Goal: Task Accomplishment & Management: Use online tool/utility

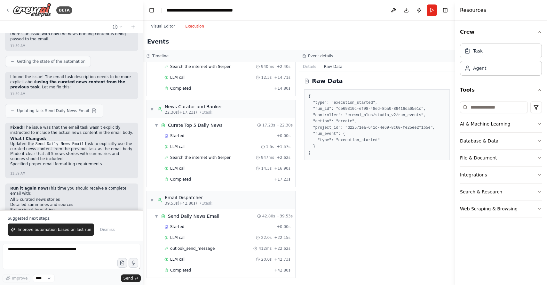
scroll to position [3914, 0]
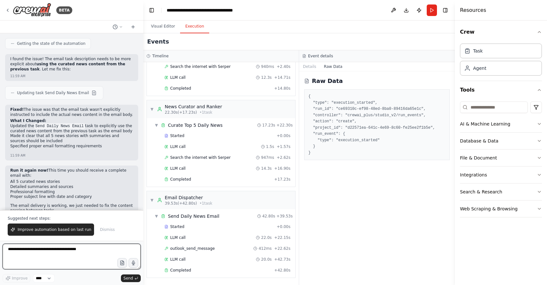
click at [37, 250] on textarea at bounding box center [72, 256] width 138 height 26
type textarea "*"
click at [57, 247] on textarea "**********" at bounding box center [72, 256] width 138 height 26
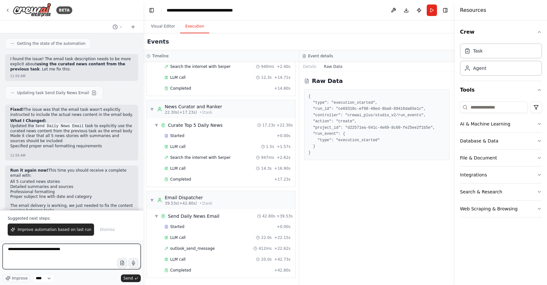
click at [74, 250] on textarea "**********" at bounding box center [72, 256] width 138 height 26
click at [43, 253] on textarea "**********" at bounding box center [72, 256] width 138 height 26
type textarea "**********"
click at [61, 255] on textarea "**********" at bounding box center [72, 256] width 138 height 26
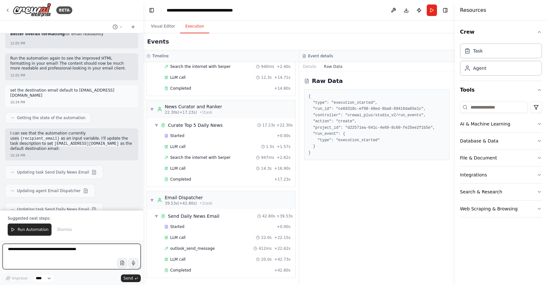
scroll to position [4411, 0]
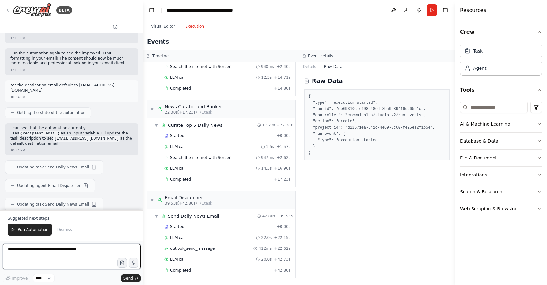
click at [24, 251] on textarea at bounding box center [72, 256] width 138 height 26
type textarea "**********"
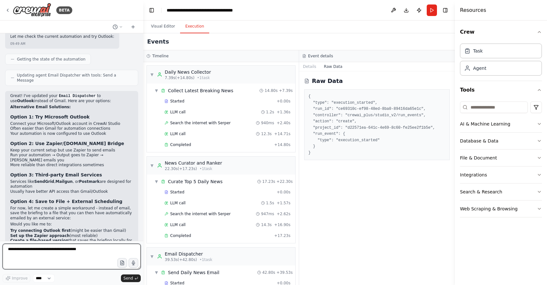
scroll to position [3253, 0]
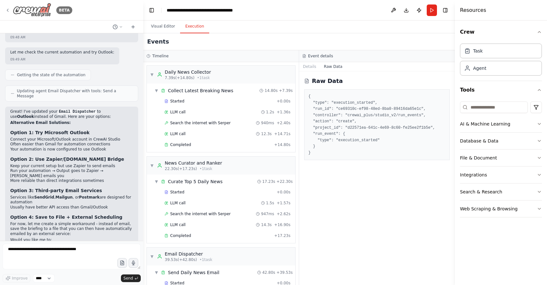
click at [5, 9] on icon at bounding box center [7, 10] width 5 height 5
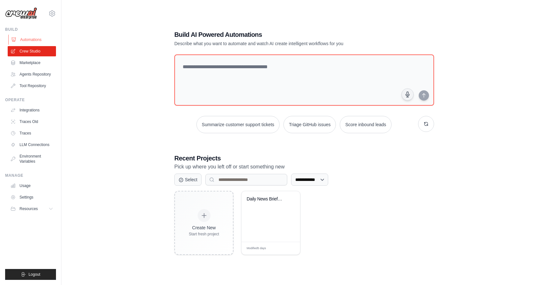
click at [28, 37] on link "Automations" at bounding box center [32, 40] width 48 height 10
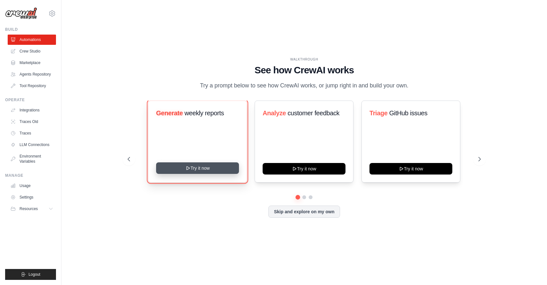
click at [205, 165] on button "Try it now" at bounding box center [197, 168] width 83 height 12
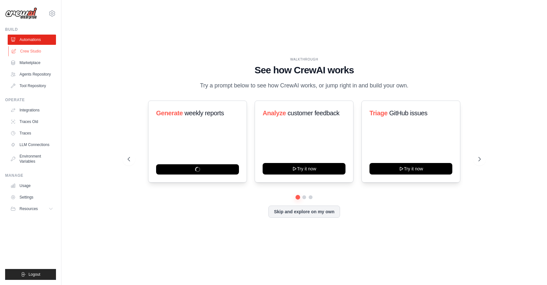
click at [37, 51] on link "Crew Studio" at bounding box center [32, 51] width 48 height 10
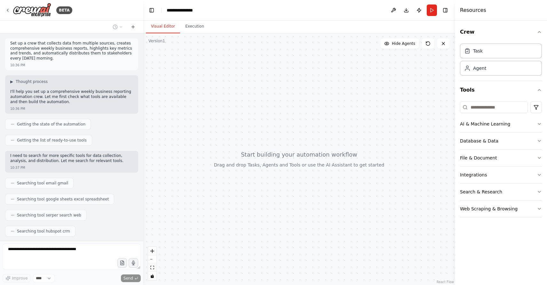
click at [5, 7] on div "BETA" at bounding box center [71, 10] width 143 height 20
click at [8, 8] on icon at bounding box center [7, 10] width 5 height 5
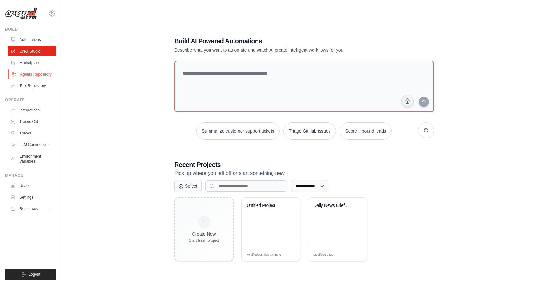
click at [28, 71] on link "Agents Repository" at bounding box center [32, 74] width 48 height 10
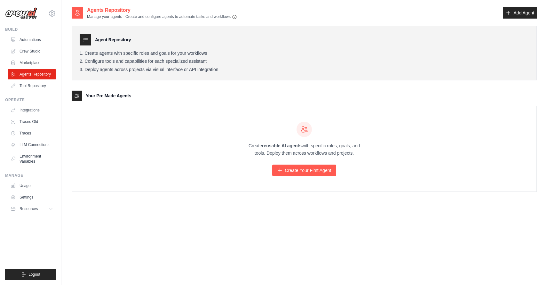
click at [123, 43] on div "Agent Repository" at bounding box center [304, 40] width 449 height 12
click at [26, 82] on link "Tool Repository" at bounding box center [32, 86] width 48 height 10
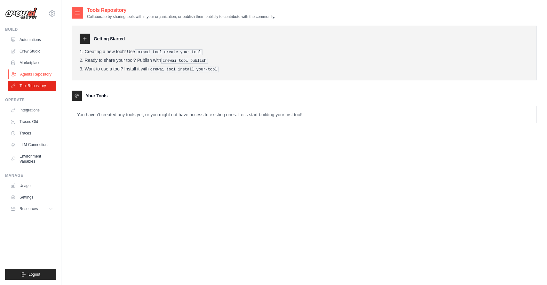
click at [39, 72] on link "Agents Repository" at bounding box center [32, 74] width 48 height 10
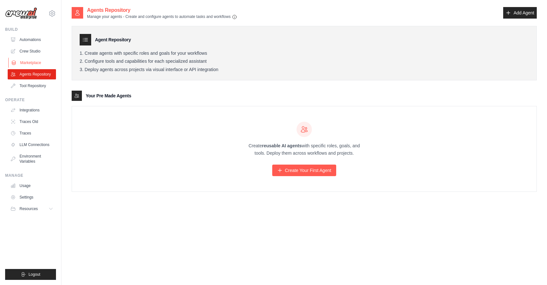
click at [44, 61] on link "Marketplace" at bounding box center [32, 63] width 48 height 10
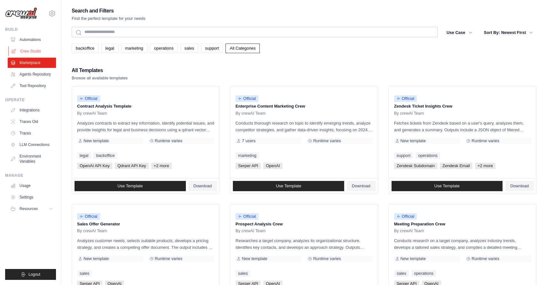
click at [36, 52] on link "Crew Studio" at bounding box center [32, 51] width 48 height 10
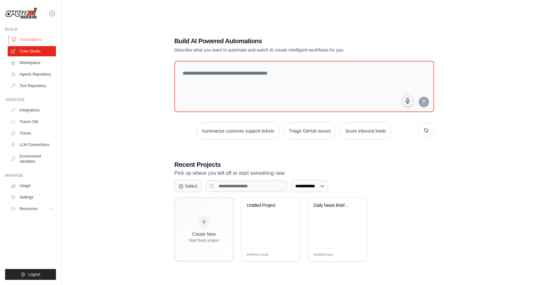
click at [33, 40] on link "Automations" at bounding box center [32, 40] width 48 height 10
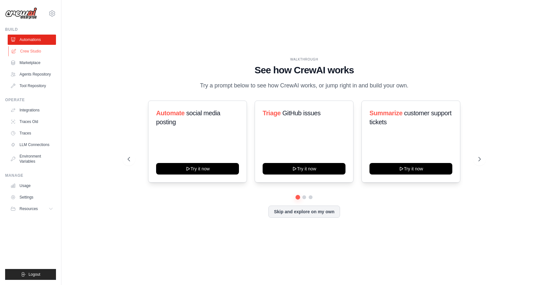
click at [35, 52] on link "Crew Studio" at bounding box center [32, 51] width 48 height 10
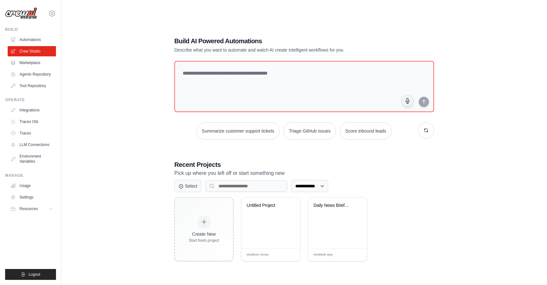
scroll to position [13, 0]
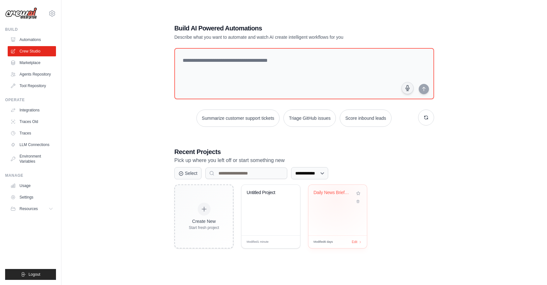
click at [336, 199] on div "Daily News Briefing with Email Auto..." at bounding box center [337, 197] width 48 height 15
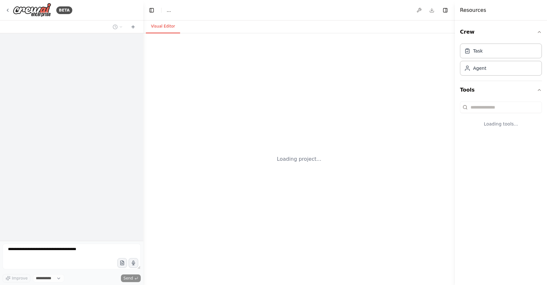
select select "****"
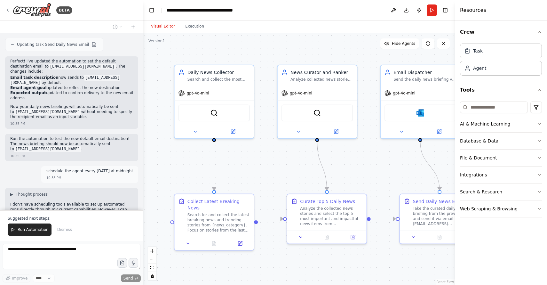
scroll to position [4556, 0]
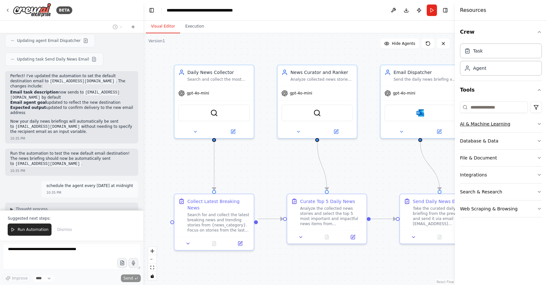
click at [535, 126] on button "AI & Machine Learning" at bounding box center [501, 123] width 82 height 17
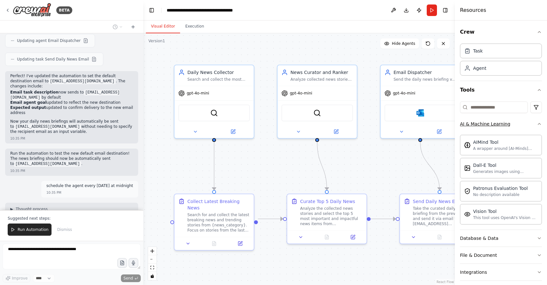
click at [481, 123] on div "AI & Machine Learning" at bounding box center [485, 124] width 50 height 6
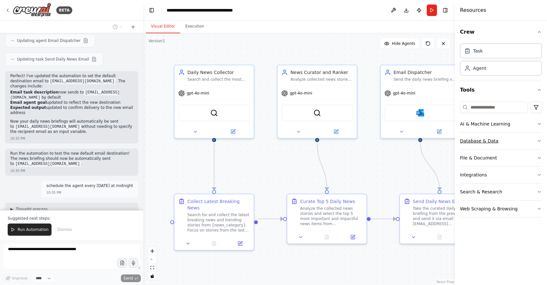
click at [477, 141] on div "Database & Data" at bounding box center [479, 141] width 38 height 6
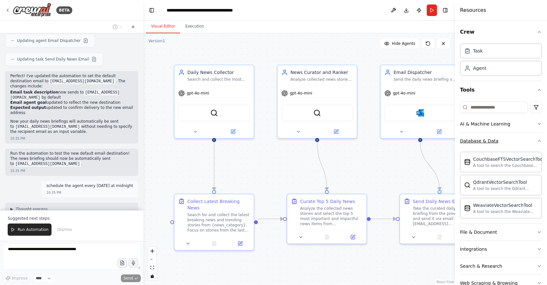
click at [477, 140] on div "Database & Data" at bounding box center [479, 141] width 38 height 6
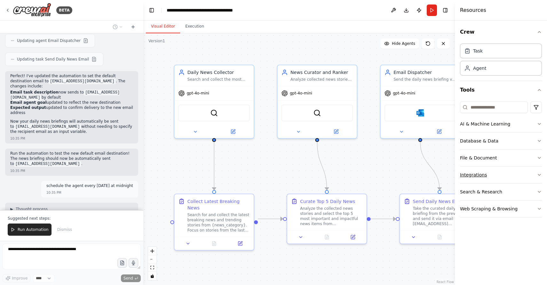
click at [470, 174] on div "Integrations" at bounding box center [473, 174] width 27 height 6
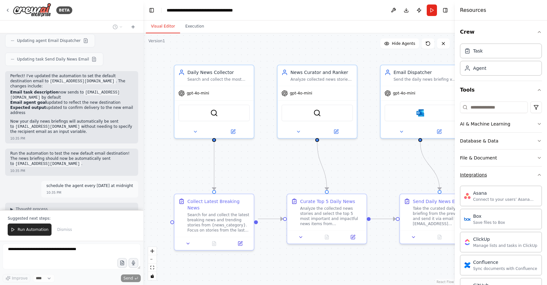
click at [470, 174] on div "Integrations" at bounding box center [473, 174] width 27 height 6
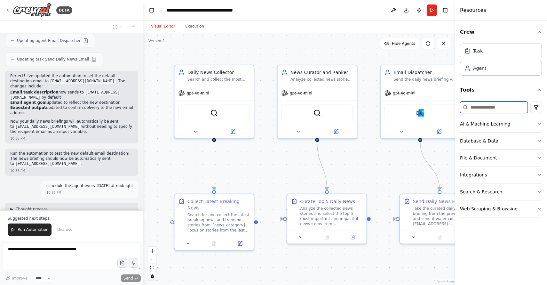
click at [483, 106] on input at bounding box center [494, 107] width 68 height 12
type input "*"
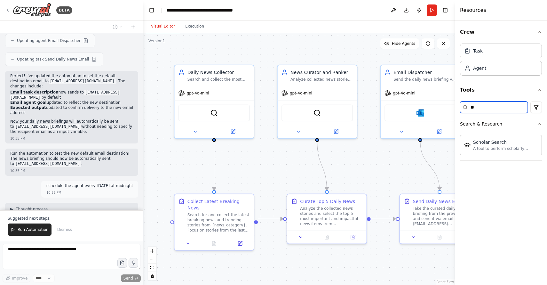
type input "*"
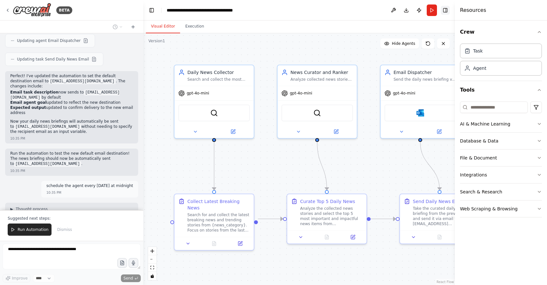
click at [445, 11] on button "Toggle Right Sidebar" at bounding box center [445, 10] width 9 height 9
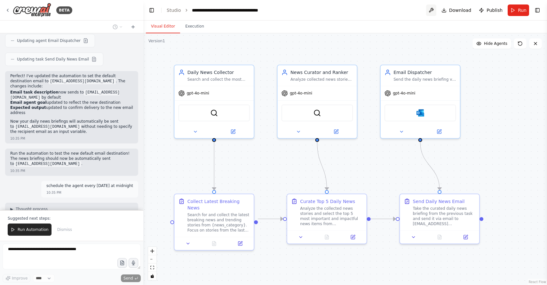
click at [431, 11] on button at bounding box center [431, 10] width 10 height 12
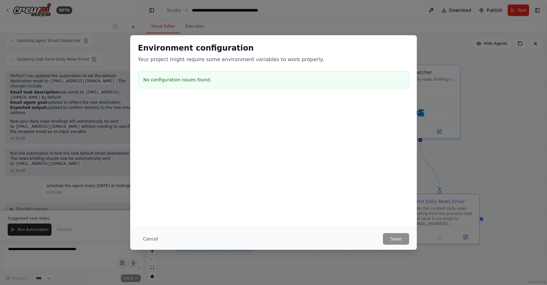
click at [433, 10] on div "Environment configuration Your project might require some environment variables…" at bounding box center [273, 142] width 547 height 285
click at [147, 238] on button "Cancel" at bounding box center [150, 239] width 25 height 12
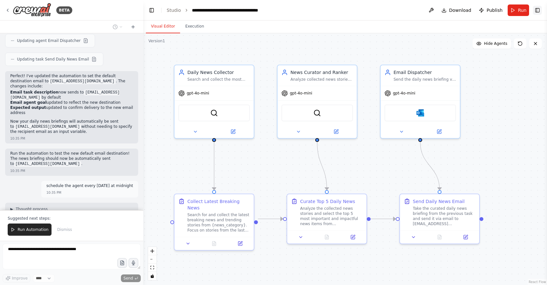
click at [538, 8] on button "Toggle Right Sidebar" at bounding box center [537, 10] width 9 height 9
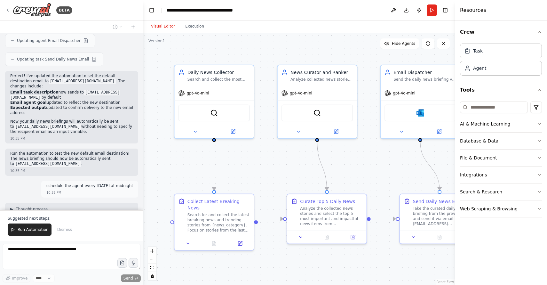
click at [544, 31] on div "Crew Task Agent Tools AI & Machine Learning Database & Data File & Document Int…" at bounding box center [501, 152] width 92 height 264
click at [539, 31] on icon "button" at bounding box center [539, 31] width 5 height 5
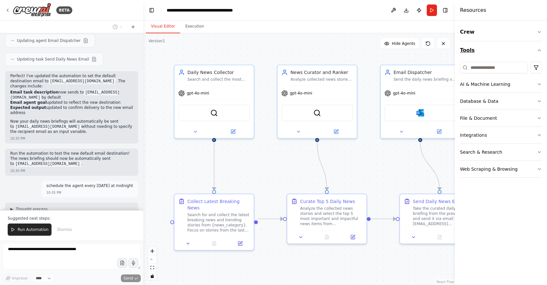
click at [540, 50] on icon "button" at bounding box center [539, 50] width 5 height 5
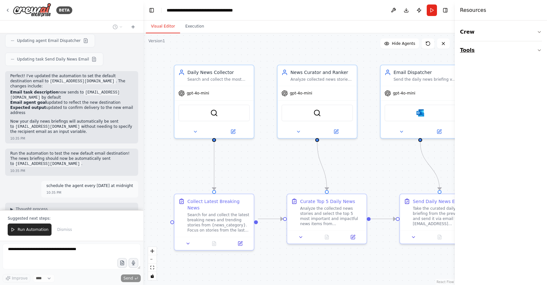
click at [540, 50] on icon "button" at bounding box center [539, 50] width 3 height 1
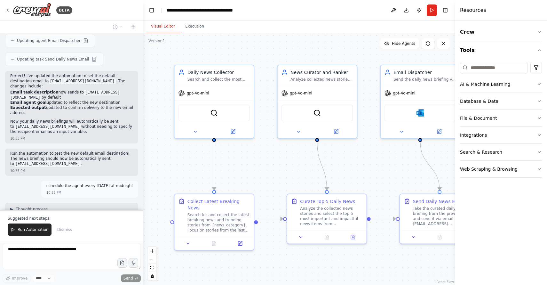
click at [538, 32] on icon "button" at bounding box center [539, 31] width 5 height 5
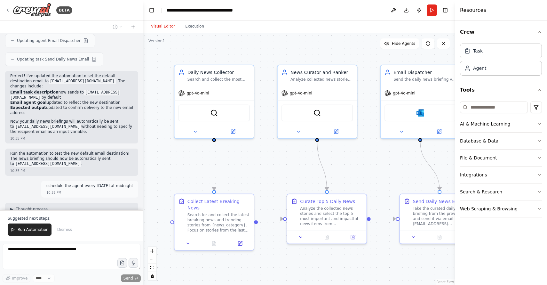
click at [136, 25] on button at bounding box center [133, 27] width 10 height 8
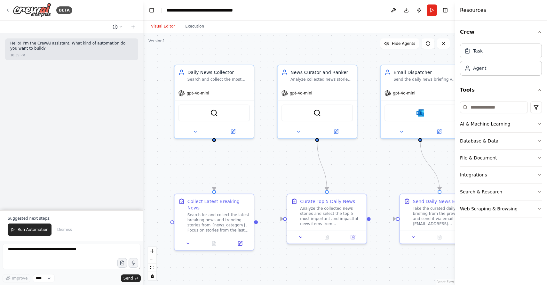
click at [117, 25] on icon at bounding box center [115, 26] width 5 height 5
click at [85, 50] on span "schedule the agent every sunday at midnight" at bounding box center [98, 50] width 58 height 5
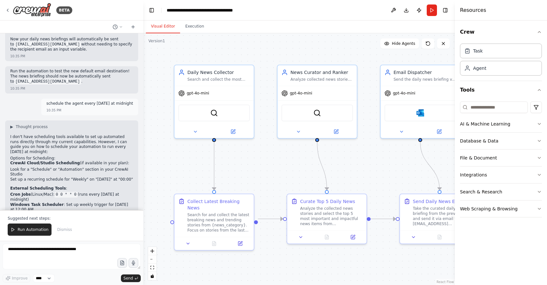
scroll to position [4633, 0]
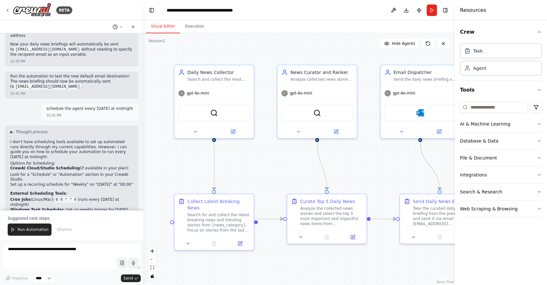
click at [123, 26] on icon at bounding box center [121, 27] width 4 height 4
click at [110, 49] on span "schedule the agent every sunday at midnight" at bounding box center [98, 50] width 58 height 5
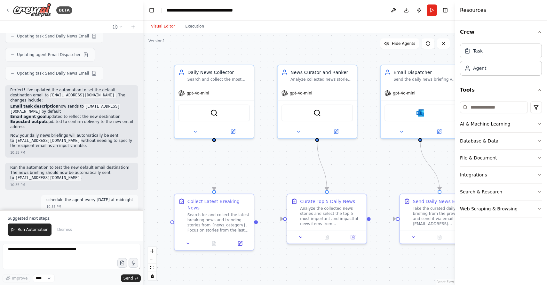
scroll to position [4543, 0]
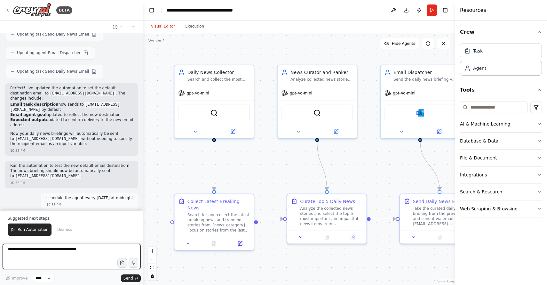
click at [31, 250] on textarea at bounding box center [72, 256] width 138 height 26
type textarea "**********"
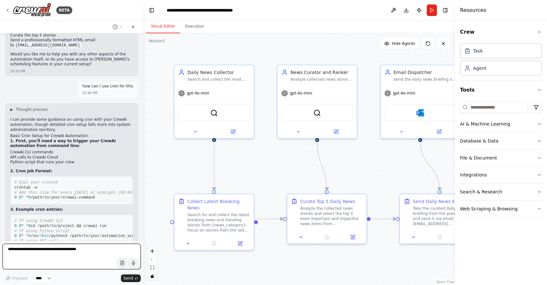
scroll to position [4879, 0]
click at [30, 249] on textarea at bounding box center [72, 256] width 138 height 26
type textarea "**********"
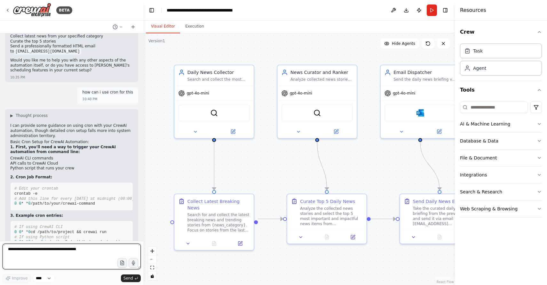
scroll to position [4870, 0]
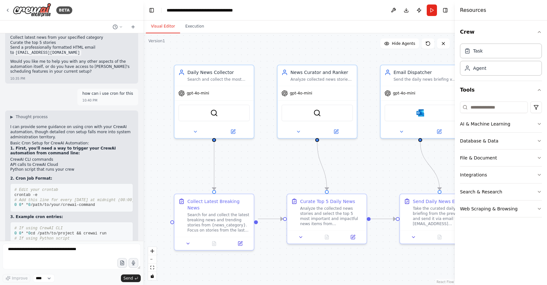
click at [58, 251] on span "curl -X POST" at bounding box center [44, 253] width 28 height 4
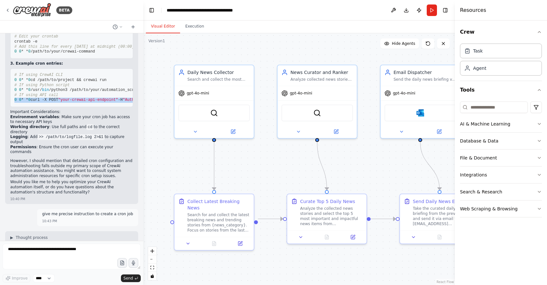
scroll to position [5040, 0]
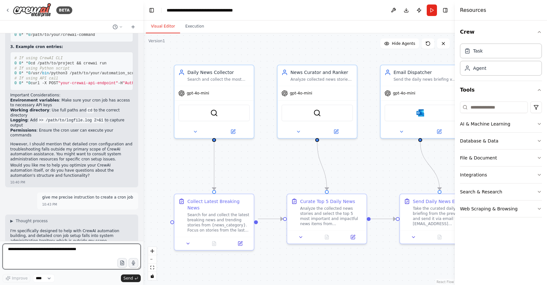
click at [26, 246] on textarea at bounding box center [72, 256] width 138 height 26
type textarea "**********"
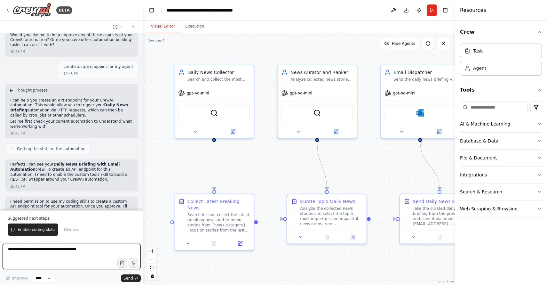
scroll to position [5334, 0]
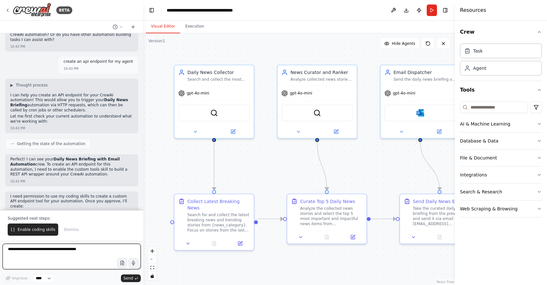
click at [32, 249] on textarea at bounding box center [72, 256] width 138 height 26
type textarea "***"
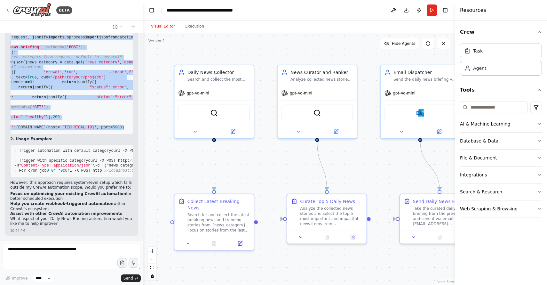
scroll to position [0, 63]
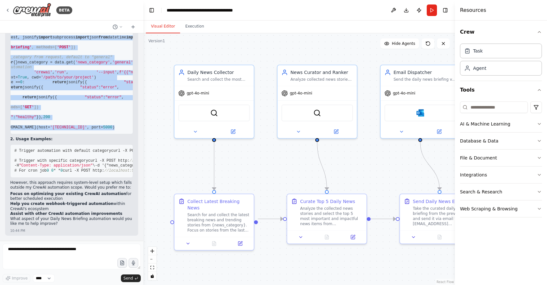
drag, startPoint x: 15, startPoint y: 77, endPoint x: 86, endPoint y: 104, distance: 75.8
click at [86, 104] on pre "from flask import Flask, request, jsonify import subprocess import json from da…" at bounding box center [71, 82] width 123 height 103
copy code "from flask import Flask, request, jsonify import subprocess import json from da…"
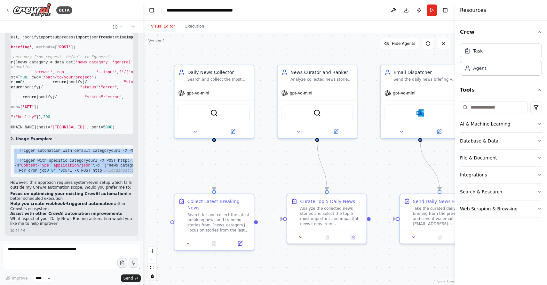
drag, startPoint x: 14, startPoint y: 125, endPoint x: 4, endPoint y: 179, distance: 54.3
click at [4, 179] on div "Pull financial information and news about the magnificent 7 08:51 AM ▶ Thought …" at bounding box center [71, 136] width 143 height 207
copy div "# Trigger automation with default category curl -X POST http: //localhost:5000/…"
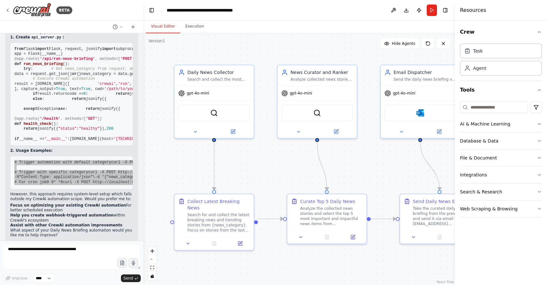
scroll to position [5875, 0]
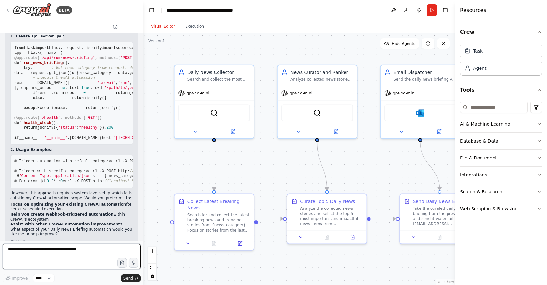
click at [33, 251] on textarea at bounding box center [72, 256] width 138 height 26
type textarea "**********"
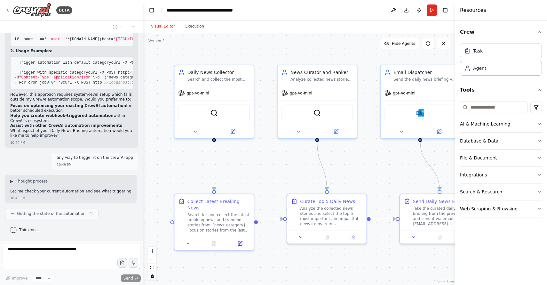
scroll to position [6012, 0]
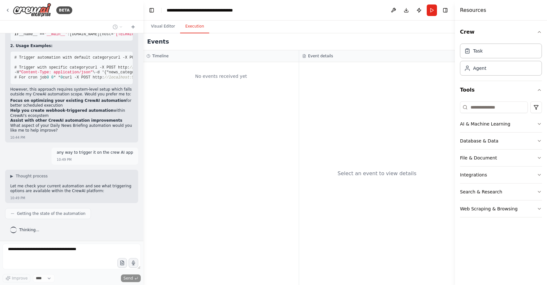
click at [196, 26] on button "Execution" at bounding box center [194, 26] width 29 height 13
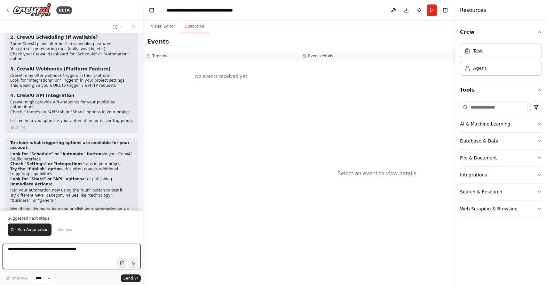
scroll to position [6221, 0]
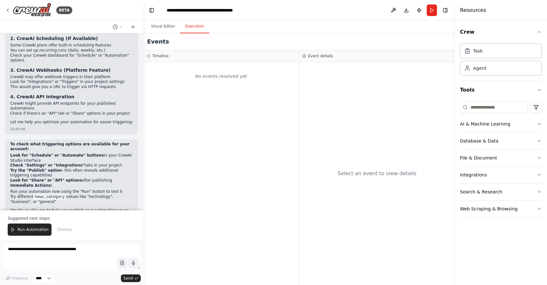
click at [45, 41] on strong "2. CrewAI Scheduling (If Available)" at bounding box center [54, 38] width 88 height 5
click at [286, 14] on header "**********" at bounding box center [299, 10] width 312 height 20
click at [7, 8] on icon at bounding box center [7, 10] width 5 height 5
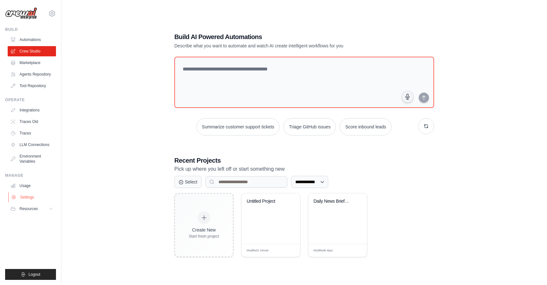
click at [28, 196] on link "Settings" at bounding box center [32, 197] width 48 height 10
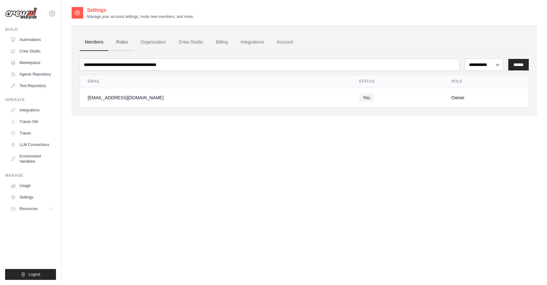
click at [122, 41] on link "Roles" at bounding box center [122, 42] width 22 height 17
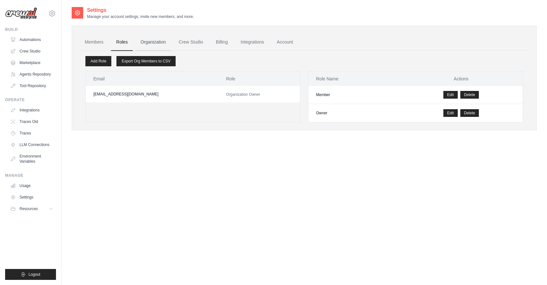
click at [147, 41] on link "Organization" at bounding box center [153, 42] width 36 height 17
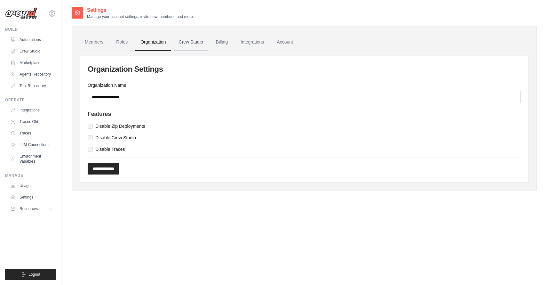
click at [190, 42] on link "Crew Studio" at bounding box center [191, 42] width 35 height 17
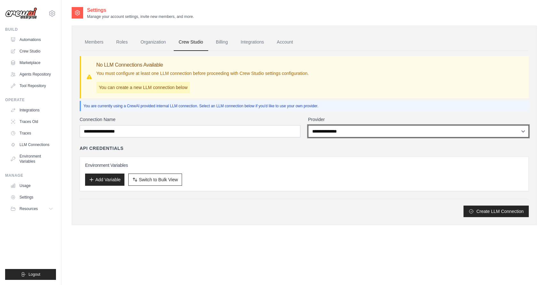
click at [332, 133] on select "**********" at bounding box center [418, 131] width 221 height 12
select select "******"
click at [308, 125] on select "**********" at bounding box center [418, 131] width 221 height 12
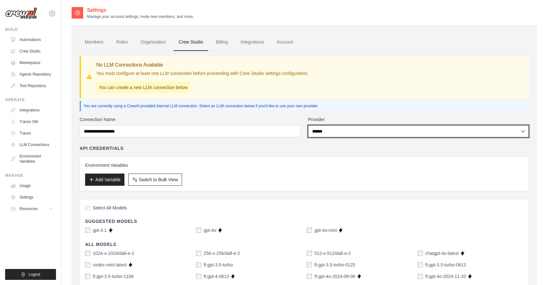
click at [318, 131] on select "**********" at bounding box center [418, 131] width 221 height 12
select select
click at [308, 125] on select "**********" at bounding box center [418, 131] width 221 height 12
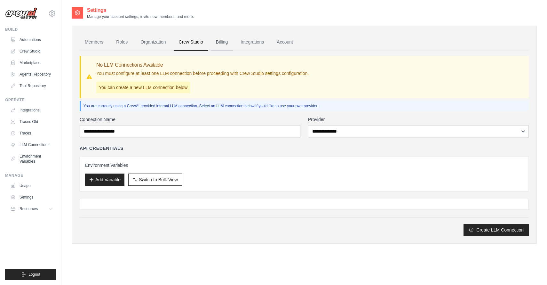
click at [221, 38] on link "Billing" at bounding box center [222, 42] width 22 height 17
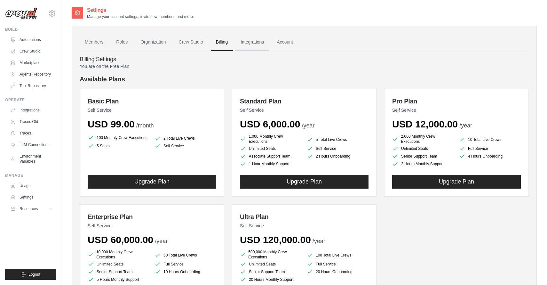
click at [244, 43] on link "Integrations" at bounding box center [252, 42] width 34 height 17
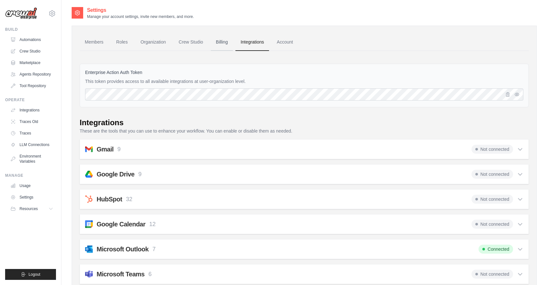
click at [221, 41] on link "Billing" at bounding box center [222, 42] width 22 height 17
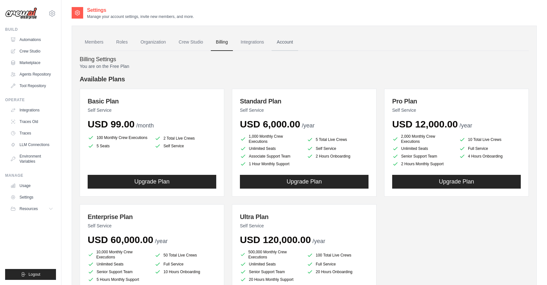
click at [284, 39] on link "Account" at bounding box center [285, 42] width 27 height 17
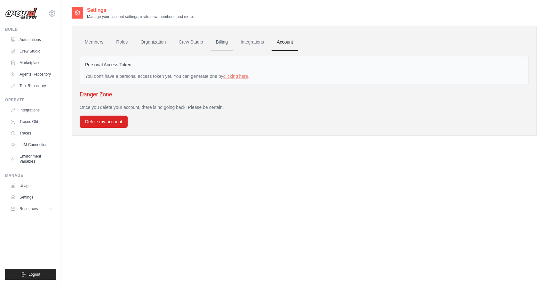
click at [216, 42] on link "Billing" at bounding box center [222, 42] width 22 height 17
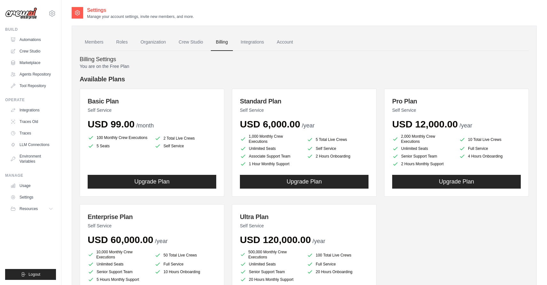
click at [107, 148] on li "5 Seats" at bounding box center [119, 146] width 62 height 6
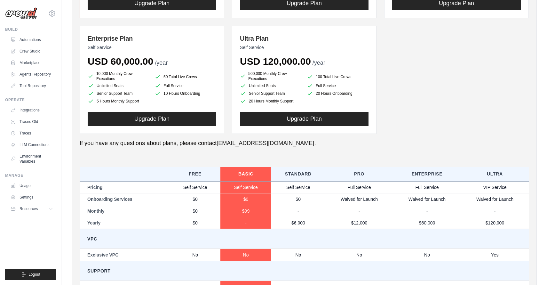
scroll to position [59, 0]
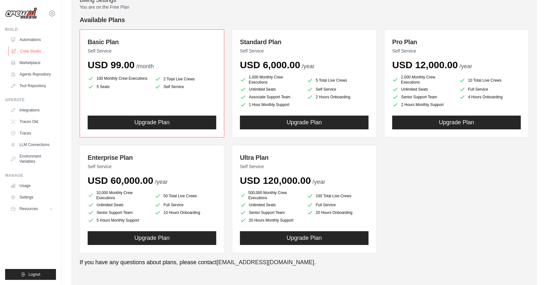
click at [33, 51] on link "Crew Studio" at bounding box center [32, 51] width 48 height 10
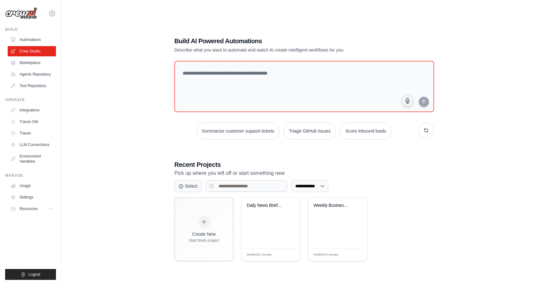
scroll to position [13, 0]
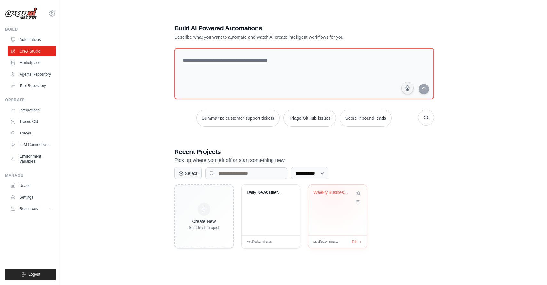
click at [332, 193] on div "Weekly Business Intelligence Report..." at bounding box center [332, 193] width 39 height 6
click at [357, 240] on div "Edit" at bounding box center [356, 241] width 11 height 5
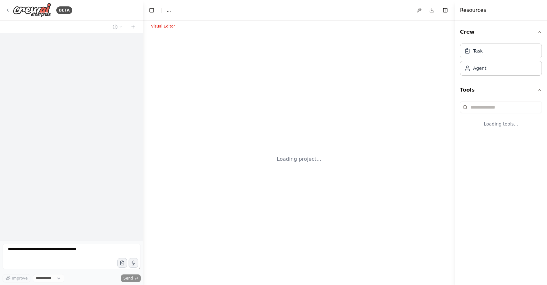
select select "****"
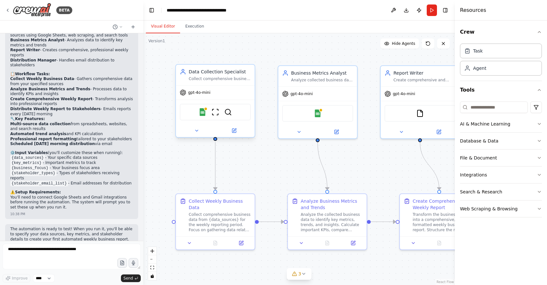
scroll to position [484, 0]
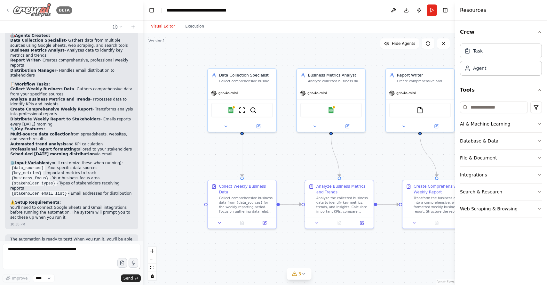
click at [6, 9] on icon at bounding box center [7, 10] width 5 height 5
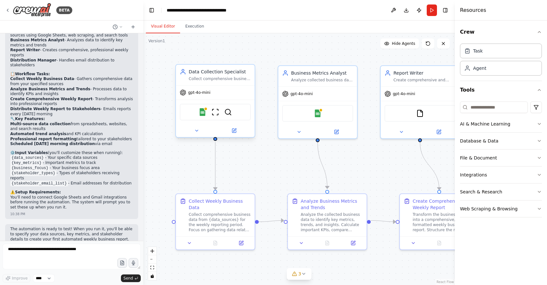
scroll to position [484, 0]
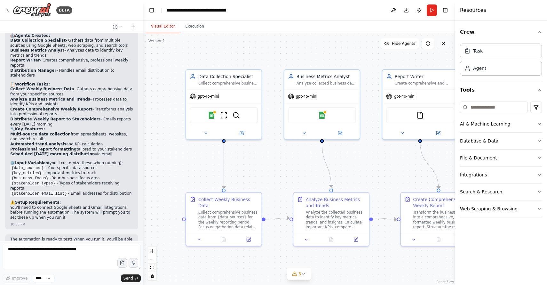
click at [442, 43] on icon at bounding box center [443, 43] width 5 height 5
click at [154, 10] on button "Toggle Left Sidebar" at bounding box center [151, 10] width 9 height 9
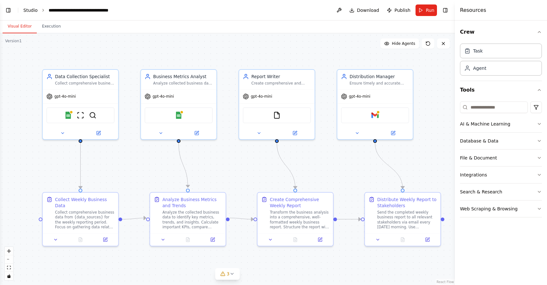
click at [30, 10] on link "Studio" at bounding box center [30, 10] width 14 height 5
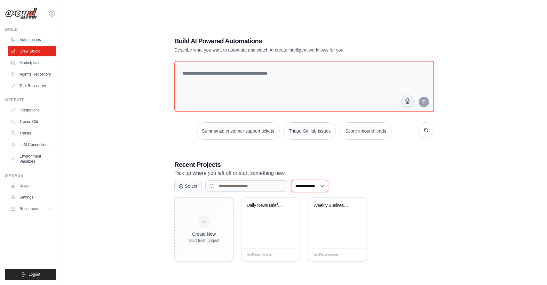
click at [325, 187] on select "**********" at bounding box center [309, 186] width 37 height 12
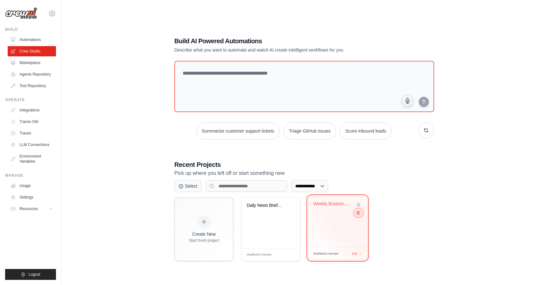
click at [359, 214] on icon at bounding box center [358, 212] width 4 height 4
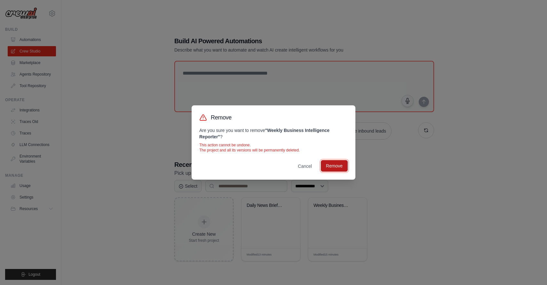
click at [334, 169] on button "Remove" at bounding box center [334, 166] width 27 height 12
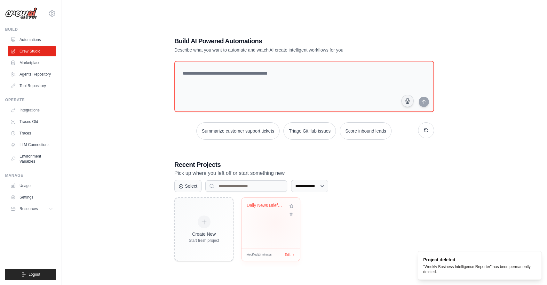
click at [275, 223] on div "Daily News Briefing with Email Auto..." at bounding box center [271, 222] width 59 height 51
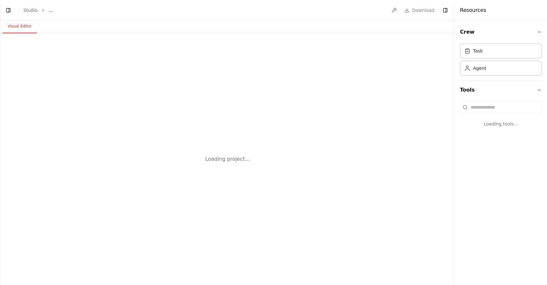
select select "****"
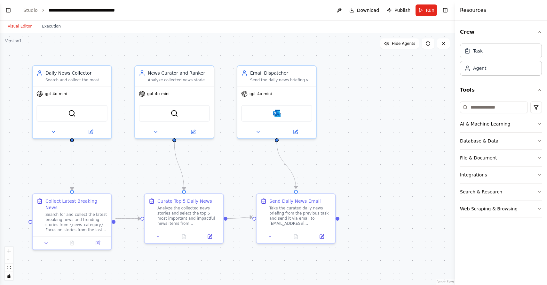
scroll to position [6237, 0]
click at [427, 10] on span "Run" at bounding box center [430, 10] width 9 height 6
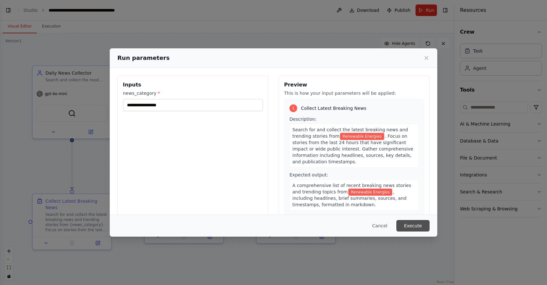
click at [417, 221] on button "Execute" at bounding box center [412, 226] width 33 height 12
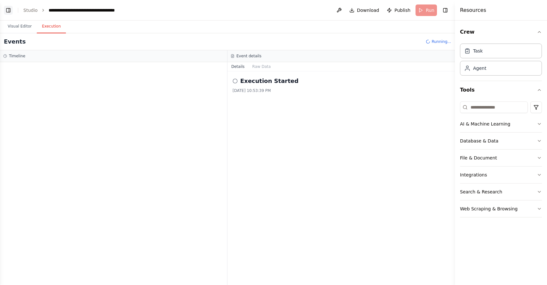
click at [9, 9] on button "Toggle Left Sidebar" at bounding box center [8, 10] width 9 height 9
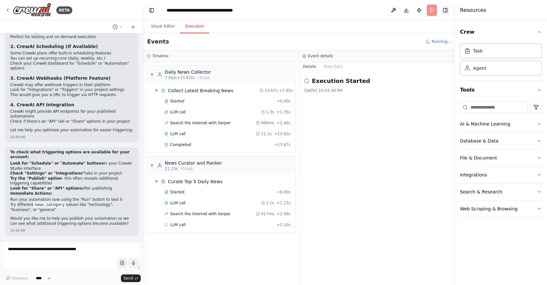
click at [446, 9] on button "Toggle Right Sidebar" at bounding box center [445, 10] width 9 height 9
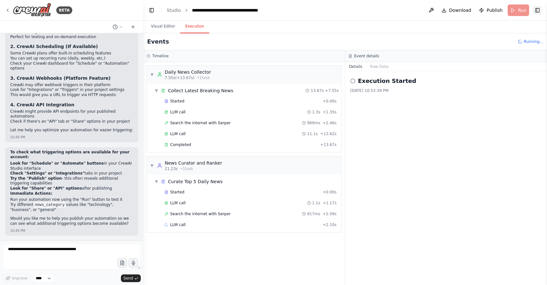
click at [538, 9] on button "Toggle Right Sidebar" at bounding box center [537, 10] width 9 height 9
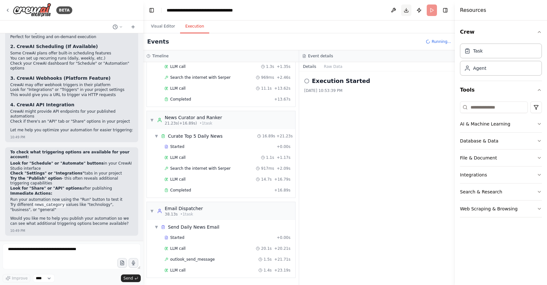
scroll to position [56, 0]
